Goal: Task Accomplishment & Management: Manage account settings

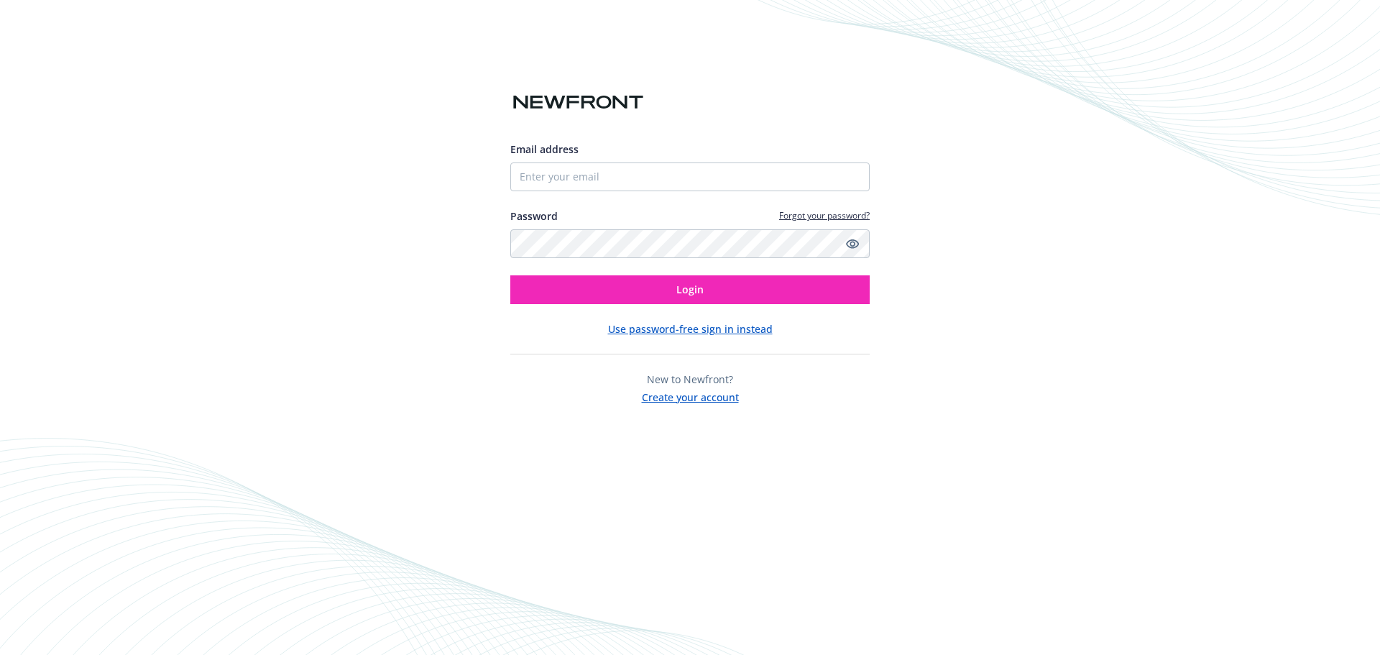
click at [510, 191] on div at bounding box center [510, 191] width 0 height 0
type input "[EMAIL_ADDRESS][DOMAIN_NAME]"
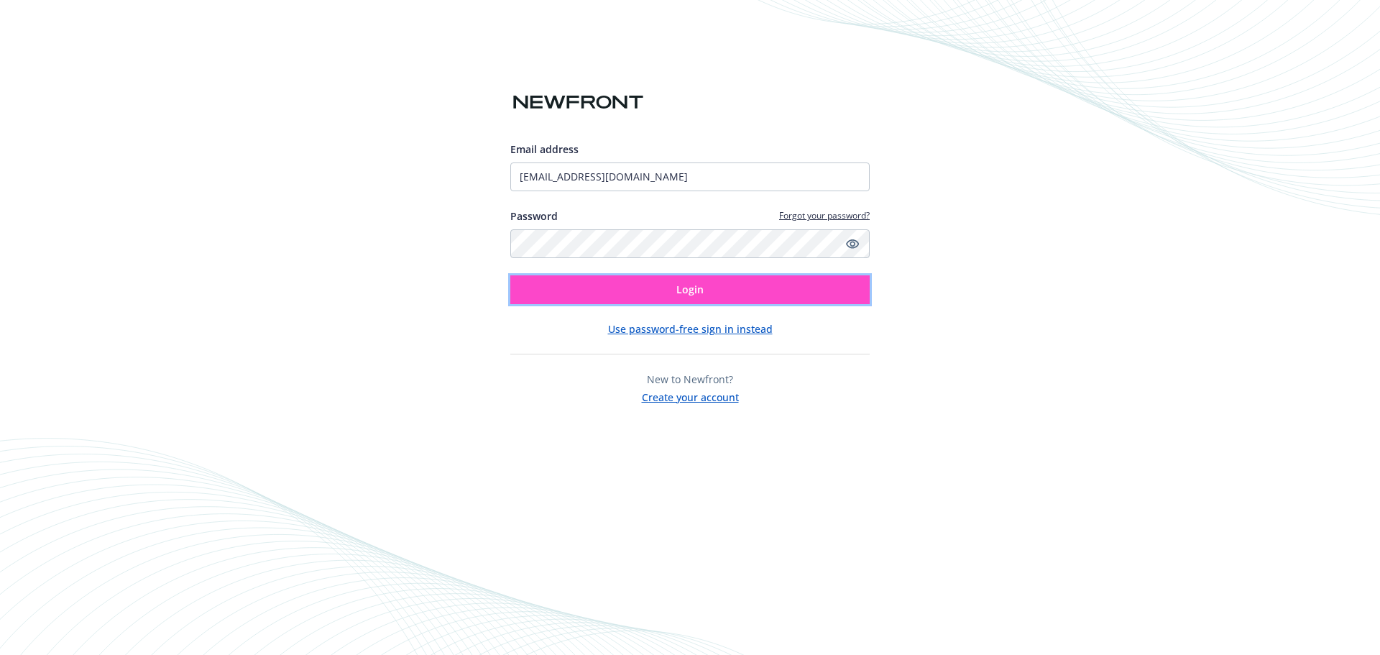
click at [728, 294] on button "Login" at bounding box center [689, 289] width 359 height 29
